Goal: Transaction & Acquisition: Book appointment/travel/reservation

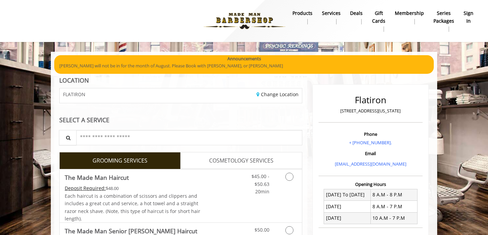
click at [357, 104] on h2 "Flatiron" at bounding box center [370, 100] width 101 height 10
click at [174, 137] on input "text" at bounding box center [189, 137] width 226 height 15
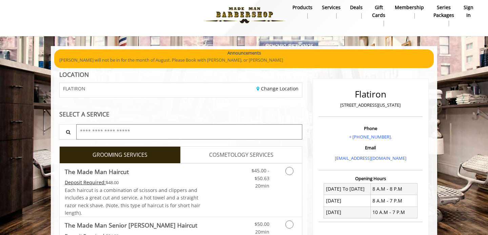
scroll to position [6, 0]
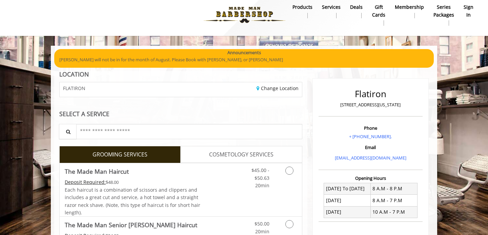
click at [469, 12] on b "sign in" at bounding box center [468, 10] width 10 height 15
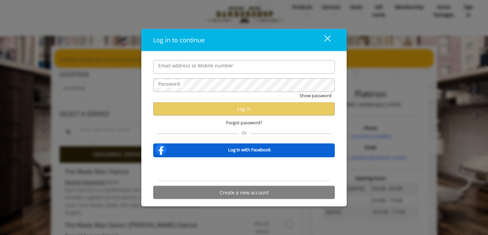
type input "**********"
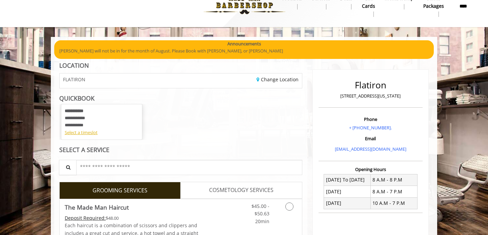
scroll to position [16, 0]
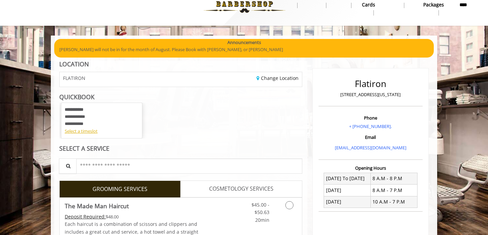
click at [79, 120] on div "**********" at bounding box center [102, 116] width 74 height 21
click at [85, 131] on div "Select a timeslot" at bounding box center [102, 131] width 74 height 7
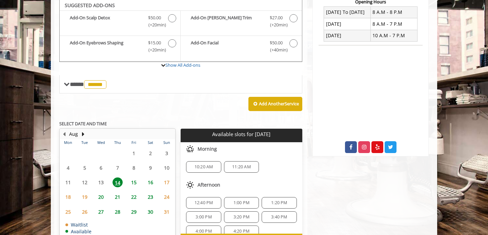
scroll to position [182, 0]
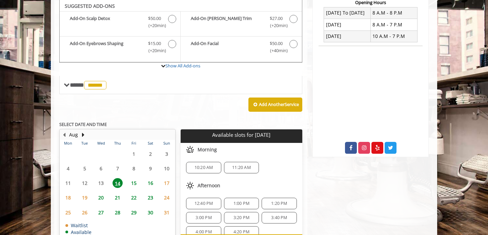
click at [117, 198] on span "21" at bounding box center [117, 198] width 10 height 10
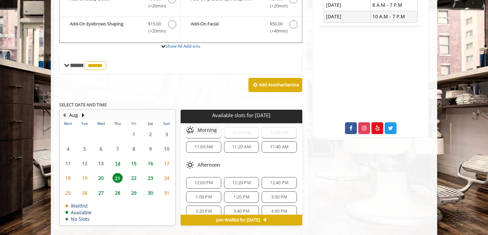
scroll to position [44, 0]
click at [212, 179] on span "12:00 PM" at bounding box center [203, 181] width 19 height 5
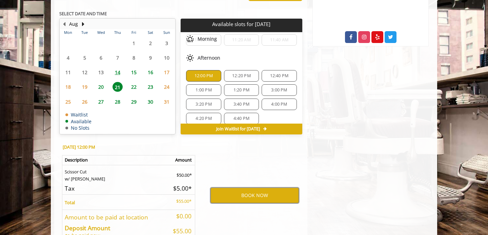
scroll to position [298, 0]
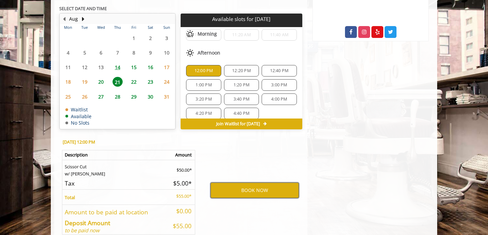
click at [251, 191] on button "BOOK NOW" at bounding box center [254, 191] width 88 height 16
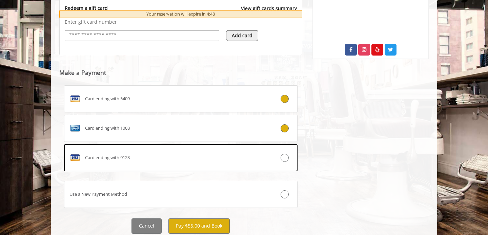
scroll to position [282, 0]
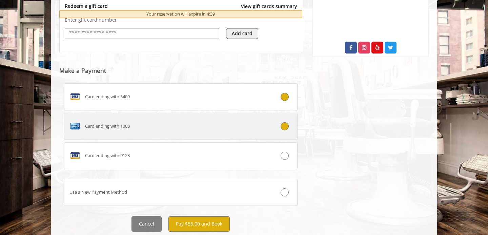
click at [286, 124] on icon at bounding box center [284, 126] width 8 height 8
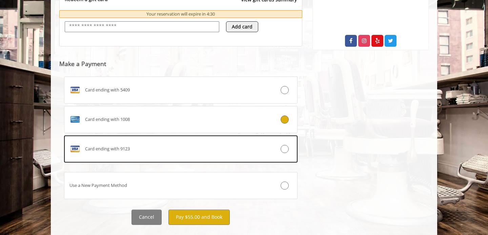
scroll to position [302, 0]
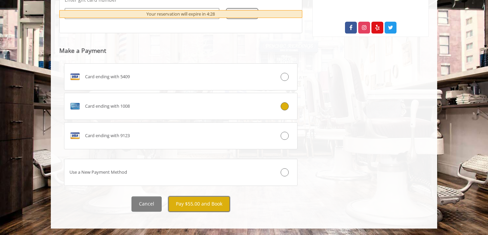
click at [209, 201] on button "Pay $55.00 and Book" at bounding box center [198, 203] width 61 height 15
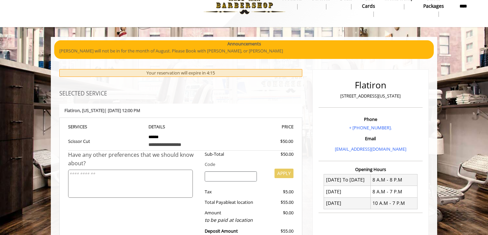
scroll to position [0, 0]
